Goal: Information Seeking & Learning: Learn about a topic

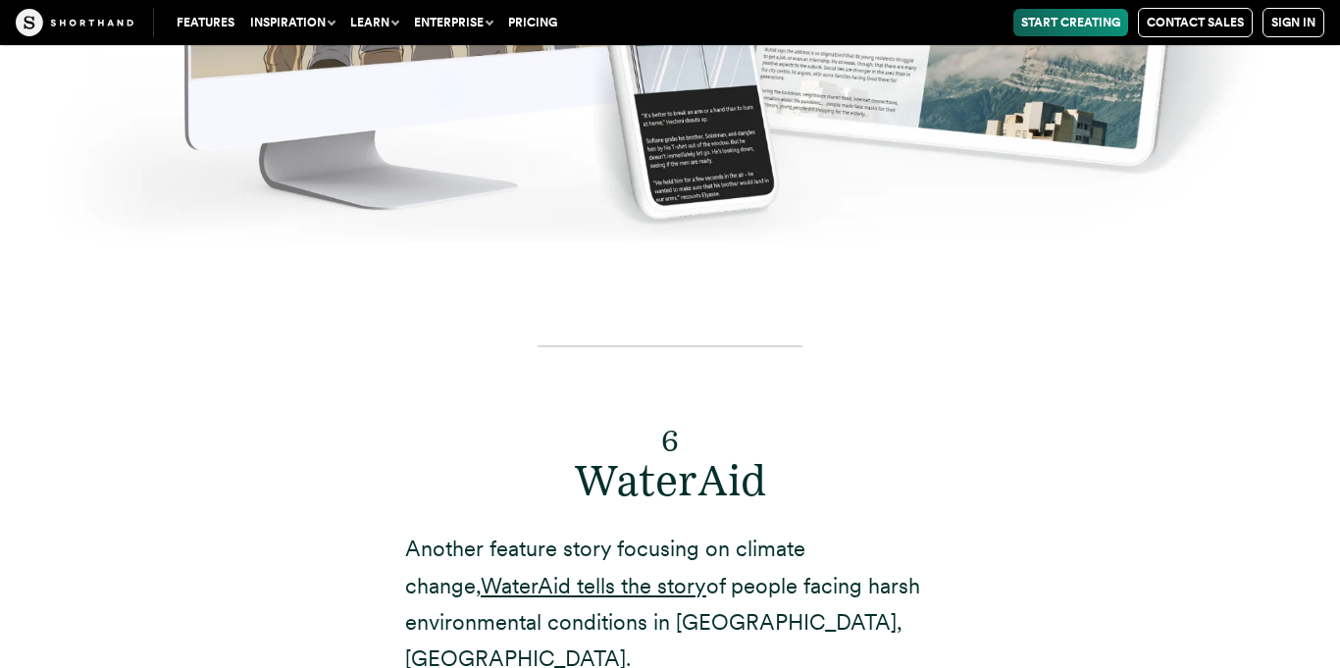
scroll to position [15306, 0]
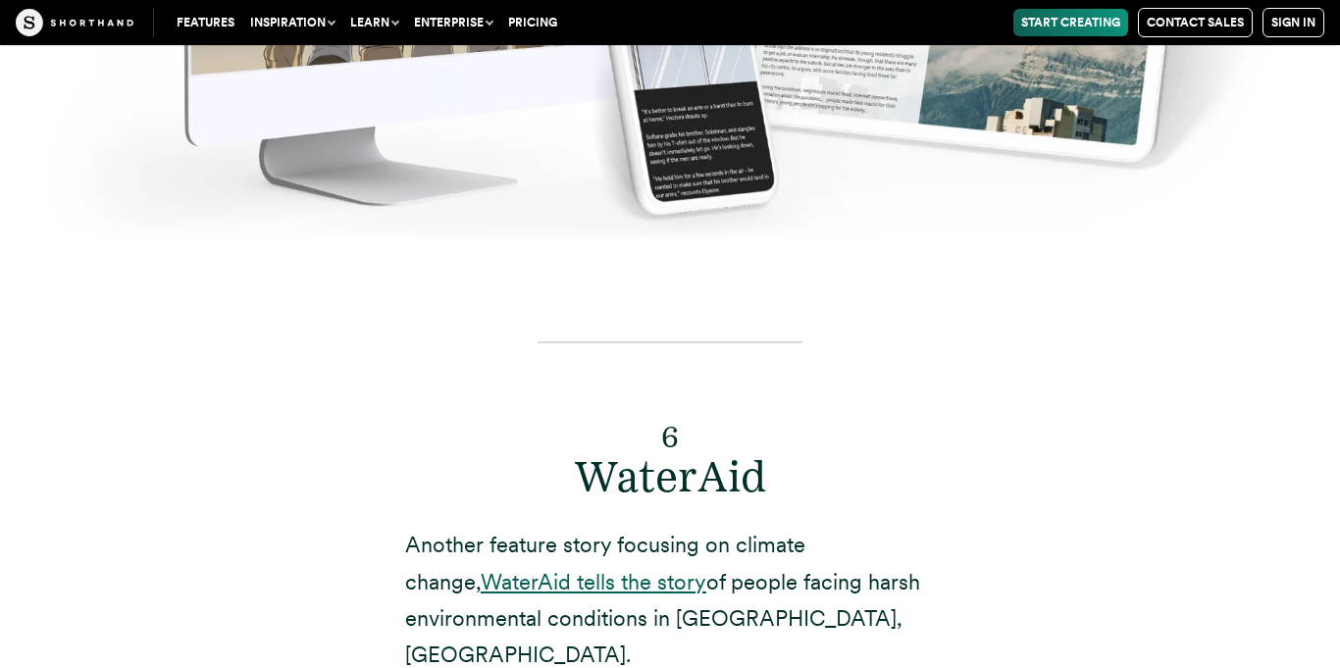
click at [522, 569] on link "WaterAid tells the story" at bounding box center [594, 582] width 226 height 26
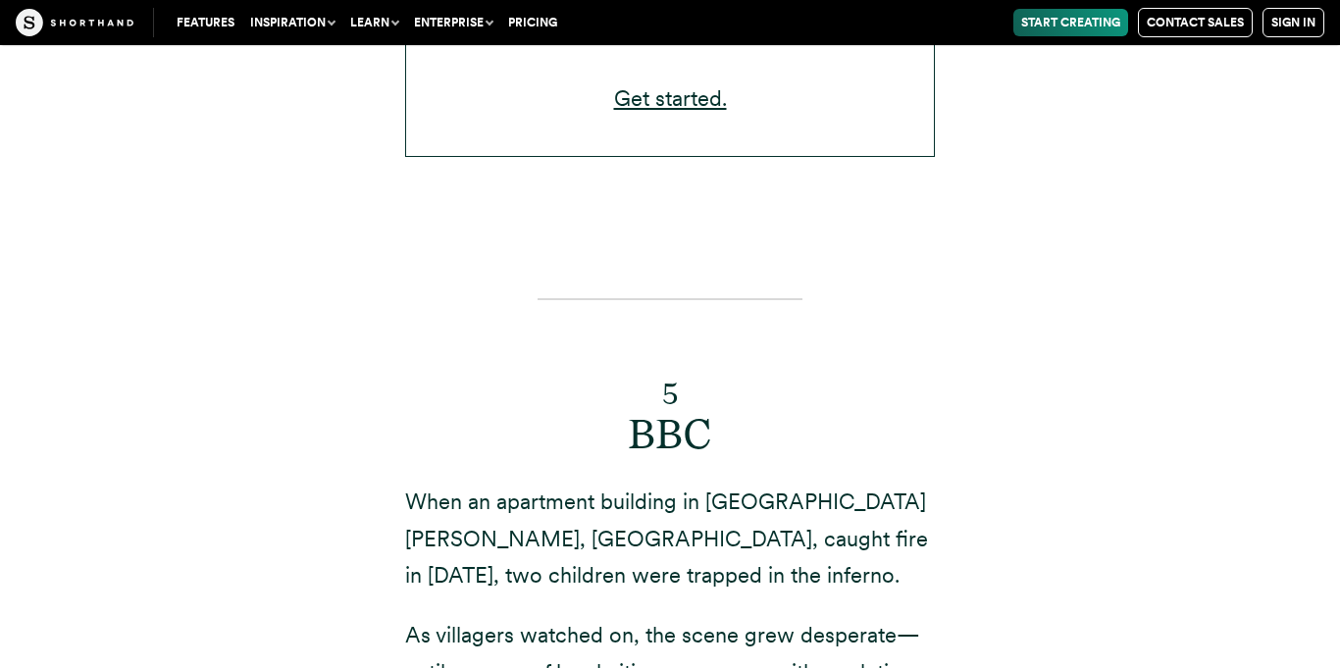
scroll to position [13487, 0]
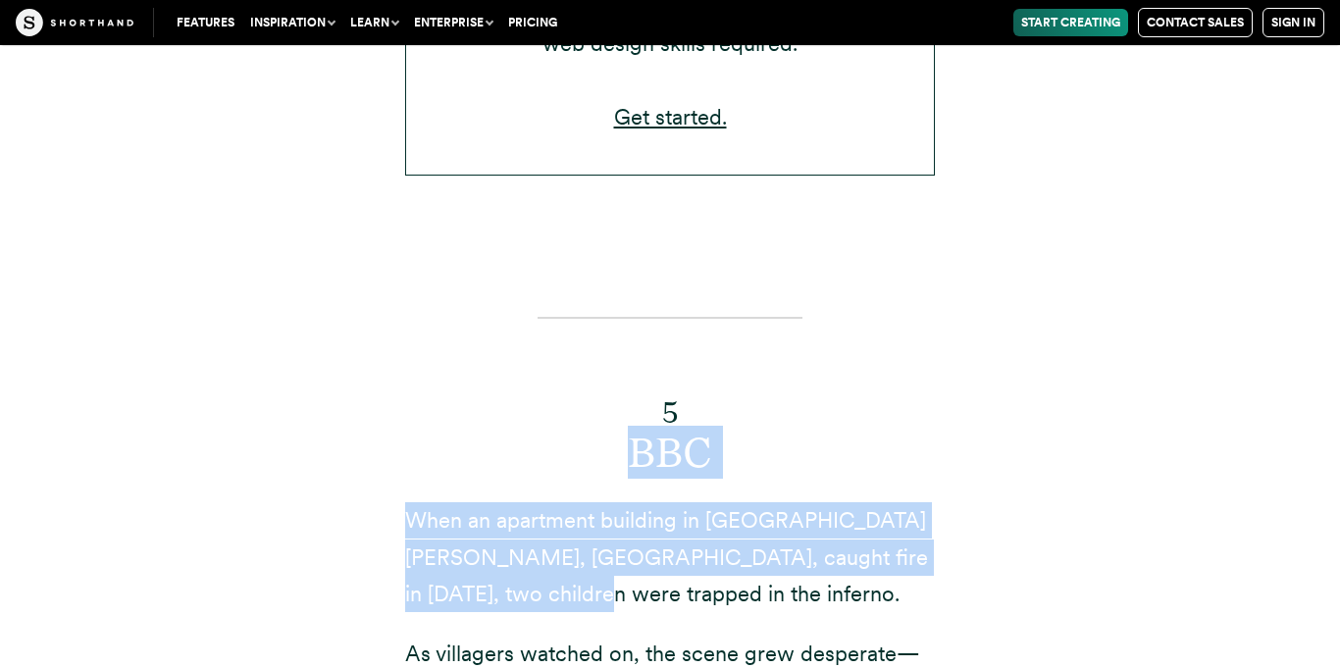
drag, startPoint x: 477, startPoint y: 288, endPoint x: 379, endPoint y: 165, distance: 157.8
drag, startPoint x: 484, startPoint y: 289, endPoint x: 406, endPoint y: 216, distance: 106.9
click at [406, 502] on p "When an apartment building in [GEOGRAPHIC_DATA][PERSON_NAME], [GEOGRAPHIC_DATA]…" at bounding box center [670, 557] width 530 height 110
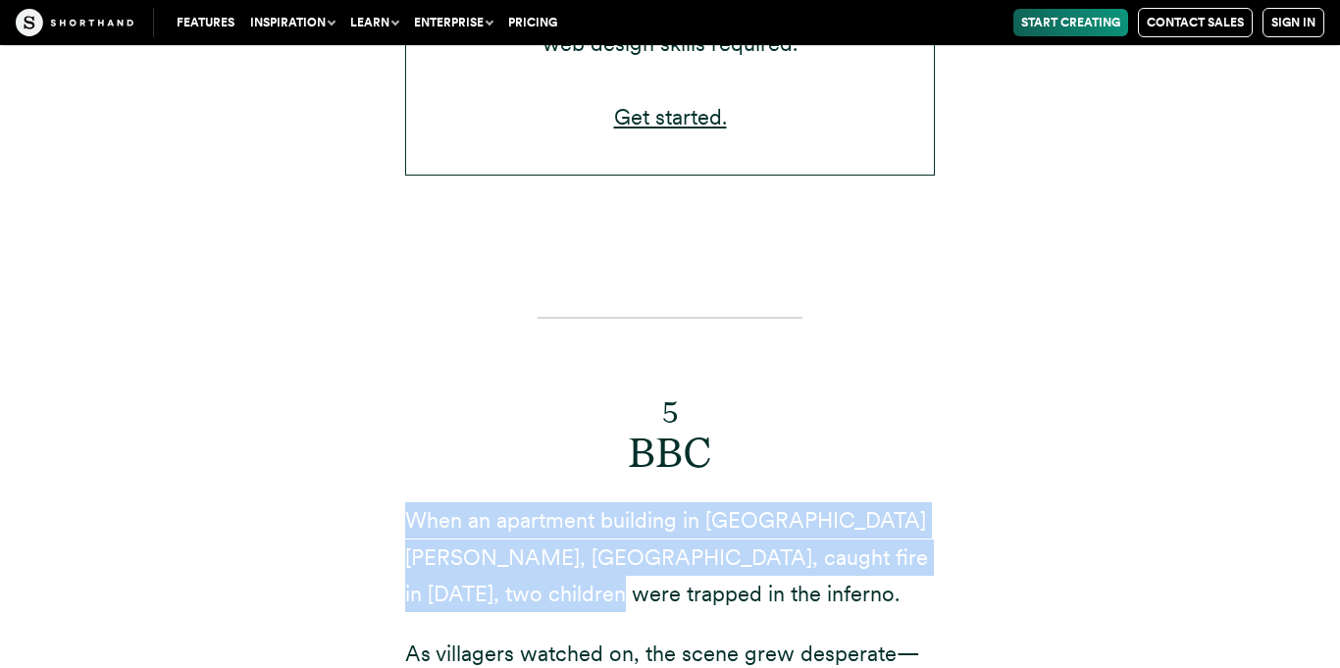
copy p "When an apartment building in [GEOGRAPHIC_DATA][PERSON_NAME], [GEOGRAPHIC_DATA]…"
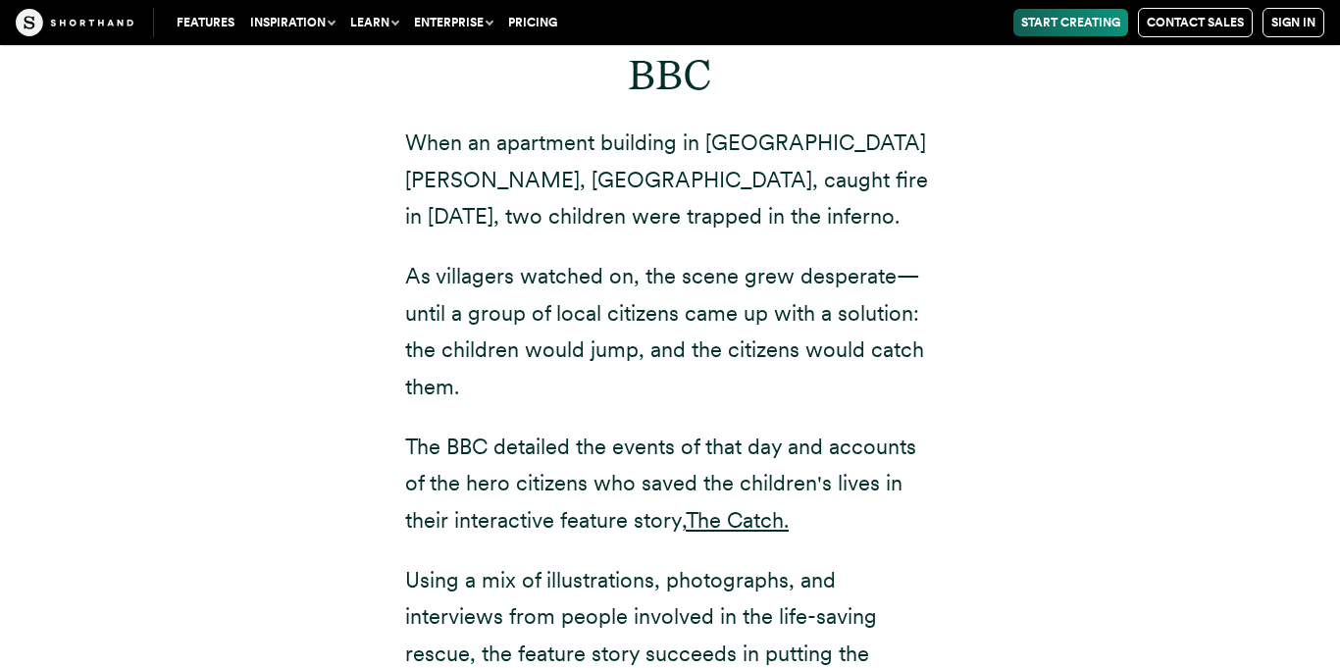
scroll to position [13883, 0]
